Goal: Share content

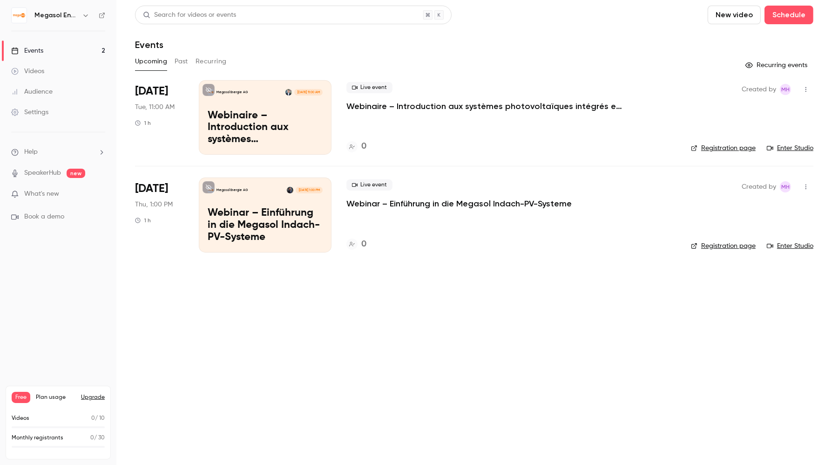
click at [438, 283] on main "Search for videos or events New video Schedule Events Upcoming Past Recurring R…" at bounding box center [474, 232] width 716 height 465
click at [803, 90] on icon "button" at bounding box center [805, 89] width 7 height 7
click at [590, 88] on div at bounding box center [416, 232] width 832 height 465
click at [270, 114] on p "Webinaire – Introduction aux systèmes photovoltaïques intégrés en toiture Megas…" at bounding box center [265, 128] width 115 height 36
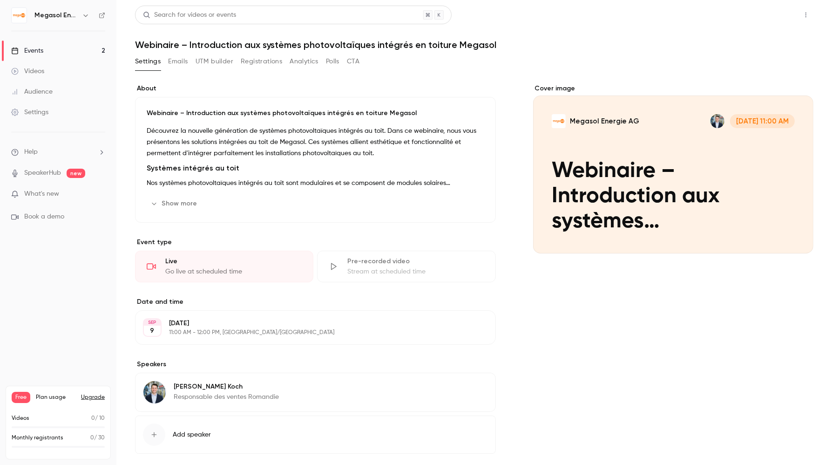
click at [779, 17] on button "Share" at bounding box center [772, 15] width 37 height 19
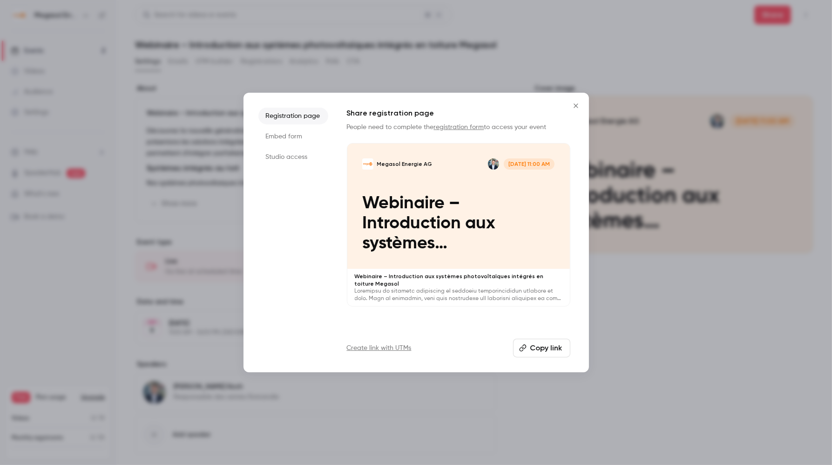
click at [548, 348] on button "Copy link" at bounding box center [541, 348] width 57 height 19
click at [420, 55] on div at bounding box center [416, 232] width 832 height 465
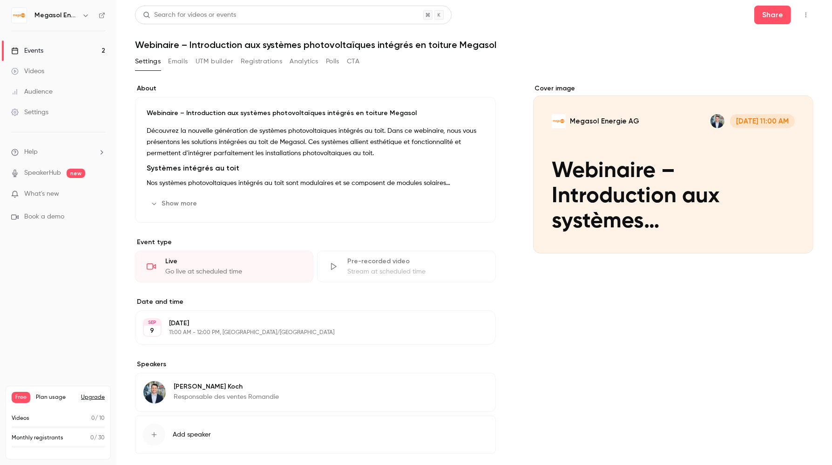
click at [37, 48] on div "Events" at bounding box center [27, 50] width 32 height 9
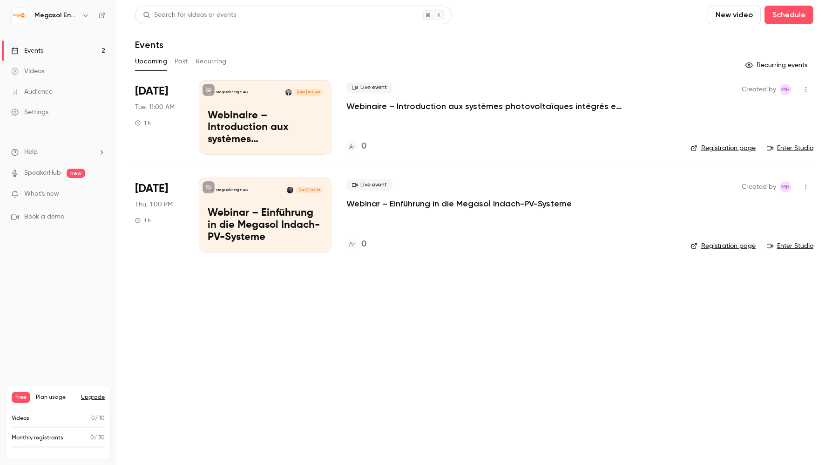
click at [303, 207] on p "Webinar – Einführung in die Megasol Indach-PV-Systeme" at bounding box center [265, 225] width 115 height 36
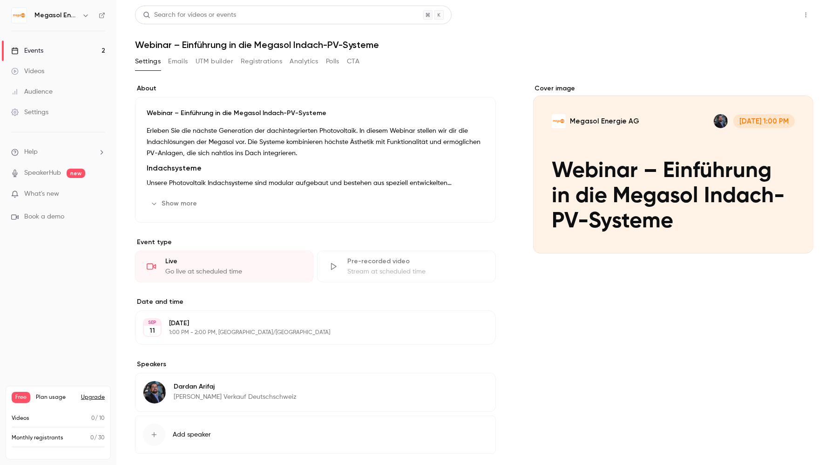
click at [772, 17] on button "Share" at bounding box center [772, 15] width 37 height 19
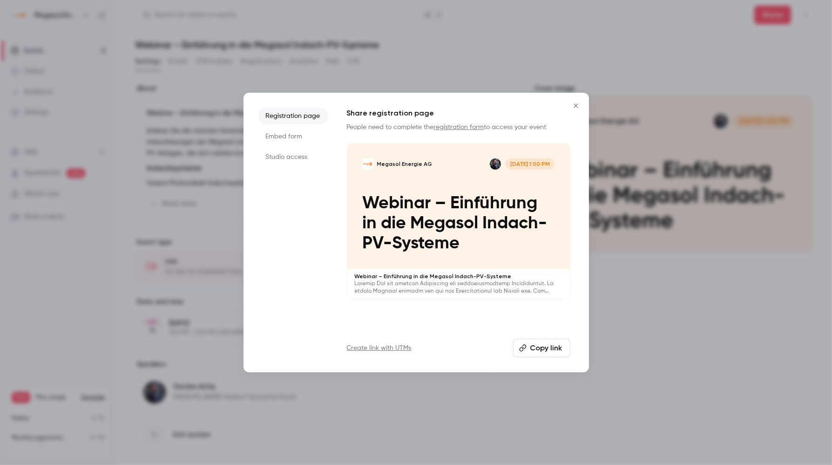
click at [537, 347] on button "Copy link" at bounding box center [541, 348] width 57 height 19
